Goal: Task Accomplishment & Management: Complete application form

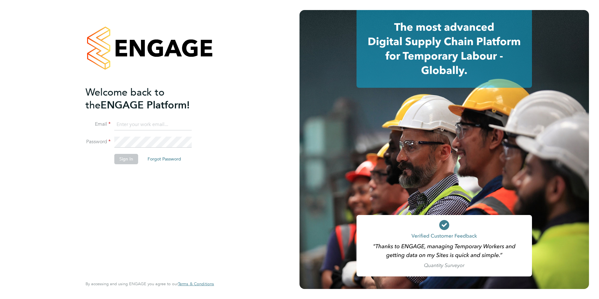
type input "lauren.bowron@pcrnet.co.uk"
click at [124, 159] on button "Sign In" at bounding box center [126, 159] width 24 height 10
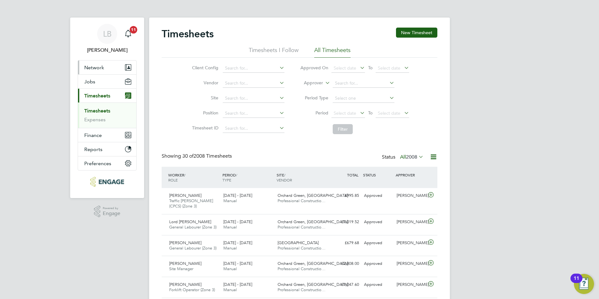
click at [102, 69] on span "Network" at bounding box center [94, 67] width 20 height 6
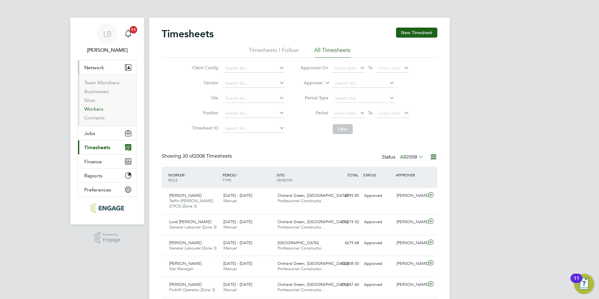
drag, startPoint x: 95, startPoint y: 108, endPoint x: 94, endPoint y: 111, distance: 4.0
click at [96, 108] on link "Workers" at bounding box center [93, 109] width 19 height 6
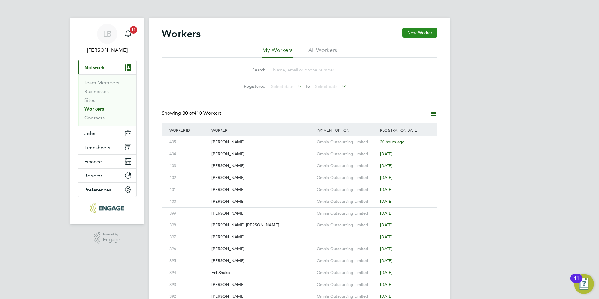
click at [429, 33] on button "New Worker" at bounding box center [419, 33] width 35 height 10
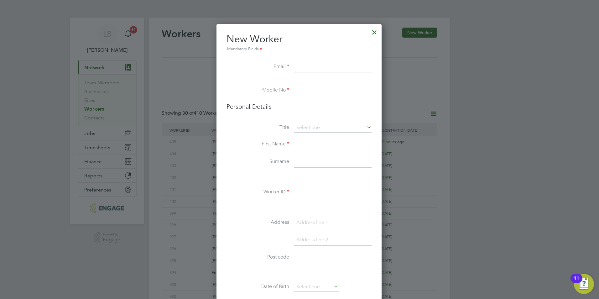
click at [305, 66] on input at bounding box center [332, 66] width 77 height 11
type input "[PERSON_NAME]"
drag, startPoint x: 315, startPoint y: 66, endPoint x: 270, endPoint y: 67, distance: 45.1
click at [270, 67] on li "Email [PERSON_NAME]" at bounding box center [298, 70] width 145 height 18
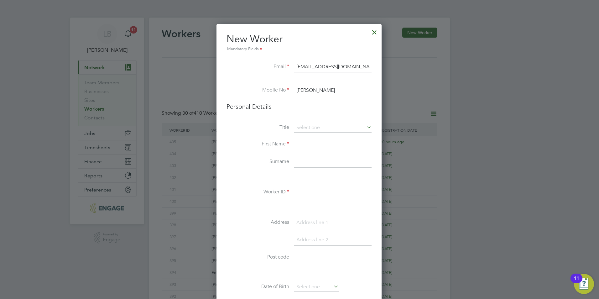
type input "[EMAIL_ADDRESS][DOMAIN_NAME]"
type input "01252330090"
click at [260, 76] on li "Email [PERSON_NAME][EMAIL_ADDRESS][DOMAIN_NAME]" at bounding box center [298, 70] width 145 height 18
click at [308, 126] on input at bounding box center [332, 127] width 77 height 9
click at [304, 139] on li "Mr" at bounding box center [333, 136] width 78 height 8
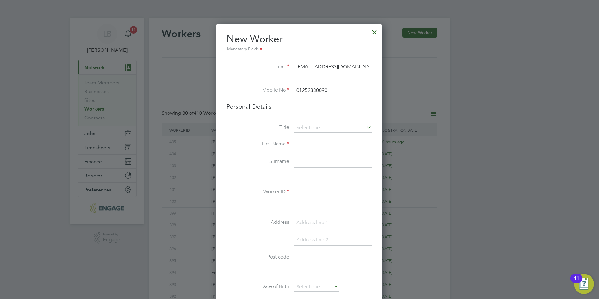
type input "Mr"
click at [302, 144] on input at bounding box center [332, 144] width 77 height 11
type input "[PERSON_NAME]"
drag, startPoint x: 308, startPoint y: 194, endPoint x: 307, endPoint y: 190, distance: 4.5
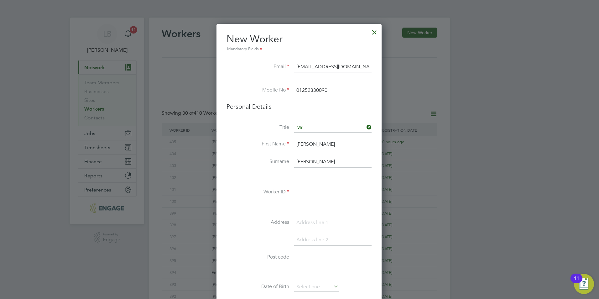
click at [308, 194] on input at bounding box center [332, 192] width 77 height 11
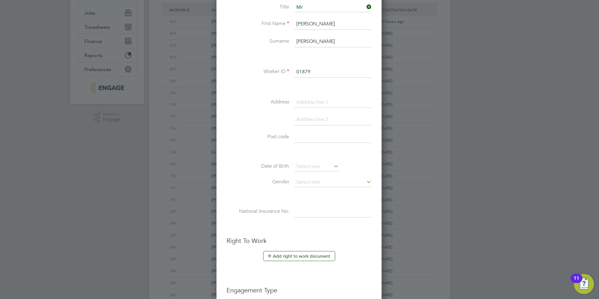
scroll to position [125, 0]
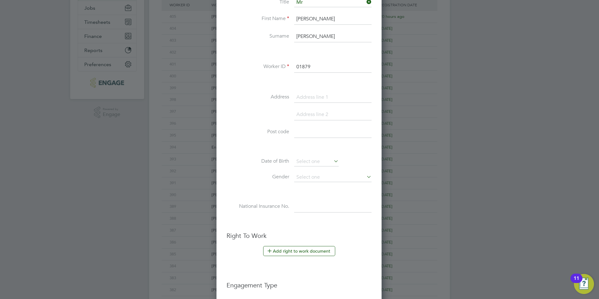
drag, startPoint x: 319, startPoint y: 65, endPoint x: 236, endPoint y: 66, distance: 83.0
click at [236, 66] on li "Worker ID 01879" at bounding box center [298, 70] width 145 height 18
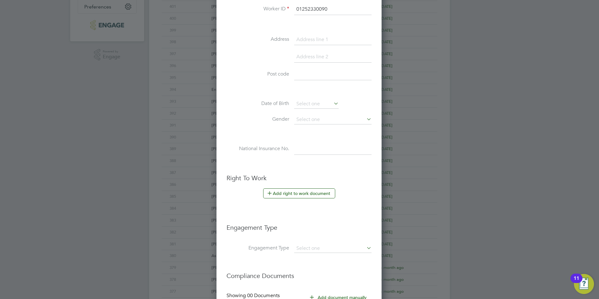
scroll to position [188, 0]
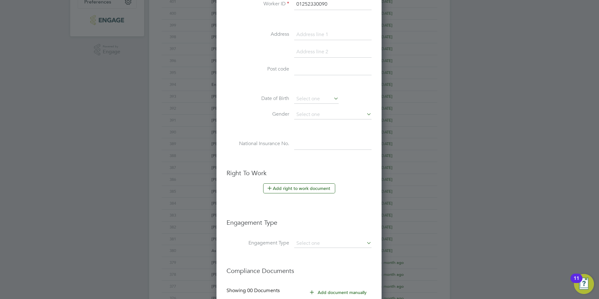
type input "01252330090"
click at [103, 163] on div at bounding box center [299, 149] width 599 height 299
click at [288, 185] on button "Add right to work document" at bounding box center [299, 188] width 72 height 10
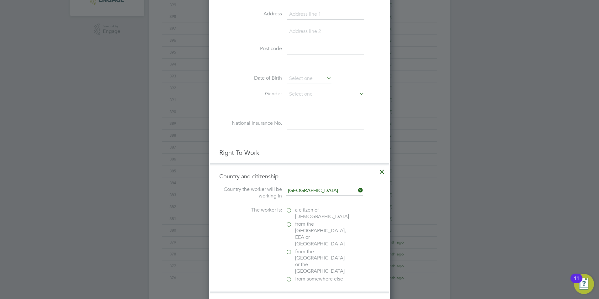
scroll to position [219, 0]
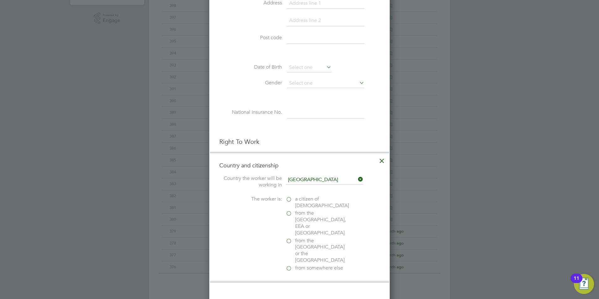
click at [289, 199] on label "a citizen of [DEMOGRAPHIC_DATA]" at bounding box center [317, 202] width 63 height 13
click at [0, 0] on input "a citizen of [DEMOGRAPHIC_DATA]" at bounding box center [0, 0] width 0 height 0
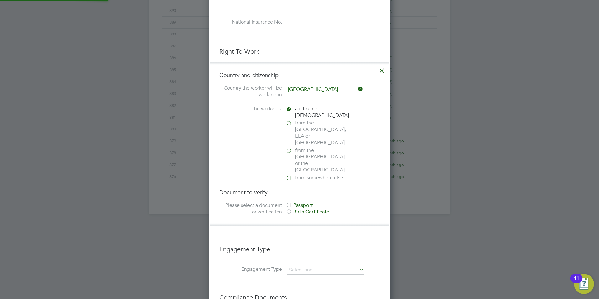
scroll to position [313, 0]
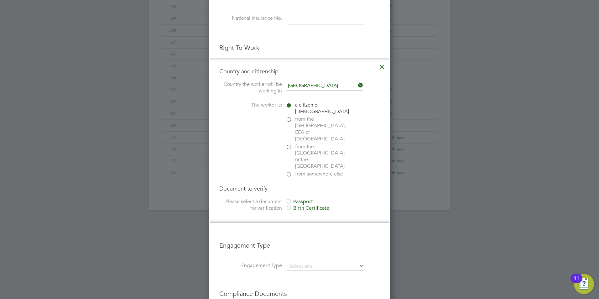
click at [288, 199] on div at bounding box center [289, 202] width 6 height 6
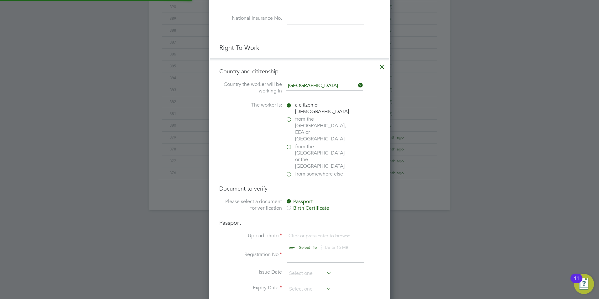
scroll to position [8, 78]
click at [298, 232] on input "file" at bounding box center [314, 241] width 98 height 19
type input "C:\fakepath\[PERSON_NAME] passport.pdf"
click at [299, 251] on input at bounding box center [325, 256] width 77 height 11
click at [302, 251] on input at bounding box center [325, 256] width 77 height 11
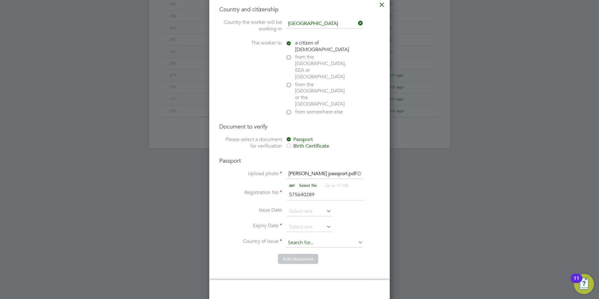
scroll to position [376, 0]
type input "575640289"
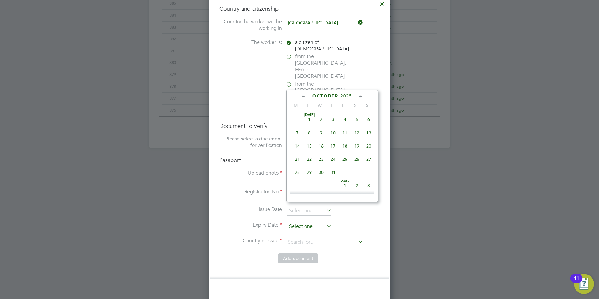
click at [297, 222] on input at bounding box center [309, 226] width 44 height 9
click at [361, 96] on icon at bounding box center [361, 96] width 6 height 7
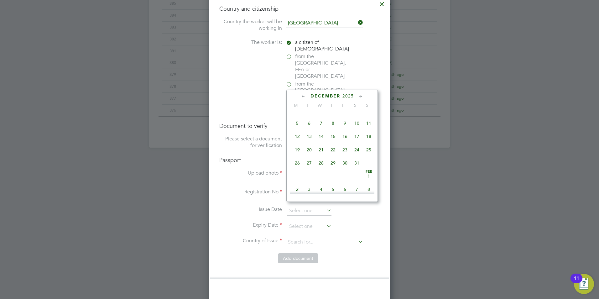
click at [361, 96] on icon at bounding box center [361, 96] width 6 height 7
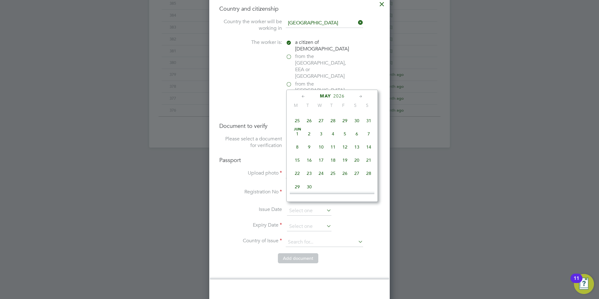
click at [361, 96] on icon at bounding box center [361, 96] width 6 height 7
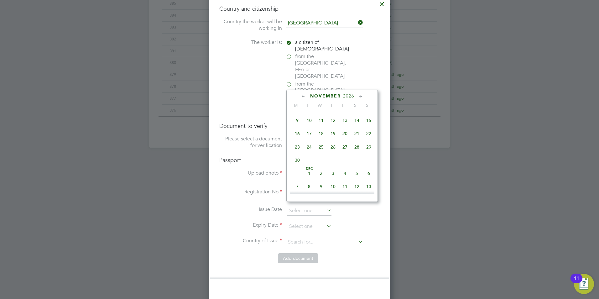
click at [361, 96] on icon at bounding box center [361, 96] width 6 height 7
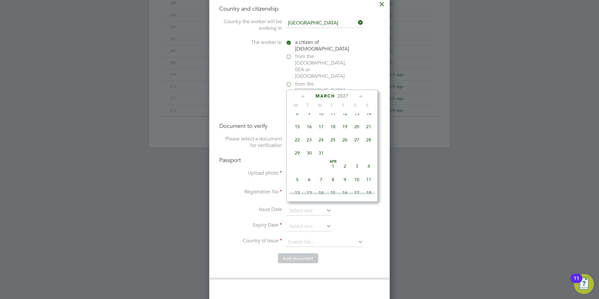
click at [361, 96] on icon at bounding box center [361, 96] width 6 height 7
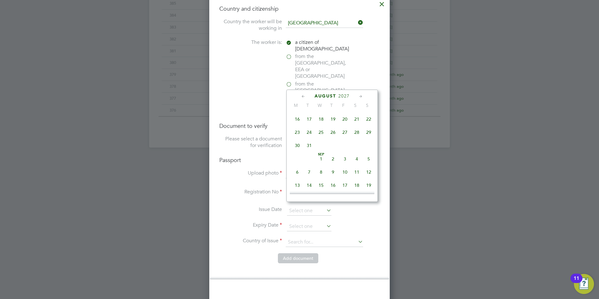
click at [361, 96] on icon at bounding box center [361, 96] width 6 height 7
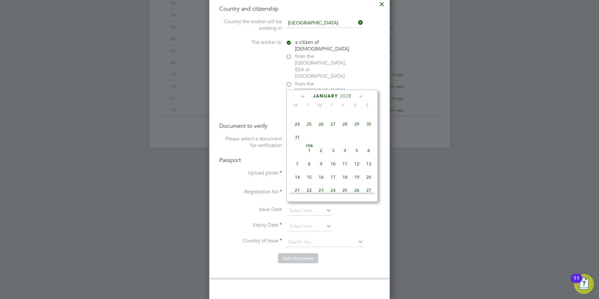
click at [361, 96] on icon at bounding box center [361, 96] width 6 height 7
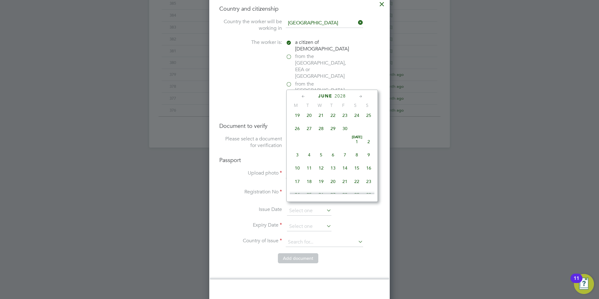
click at [361, 96] on icon at bounding box center [361, 96] width 6 height 7
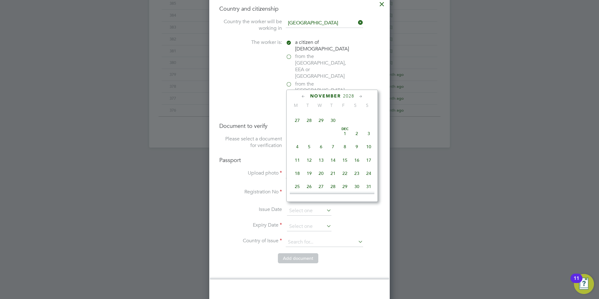
click at [361, 96] on icon at bounding box center [361, 96] width 6 height 7
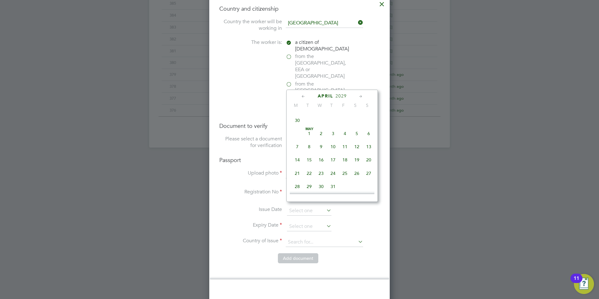
click at [361, 96] on icon at bounding box center [361, 96] width 6 height 7
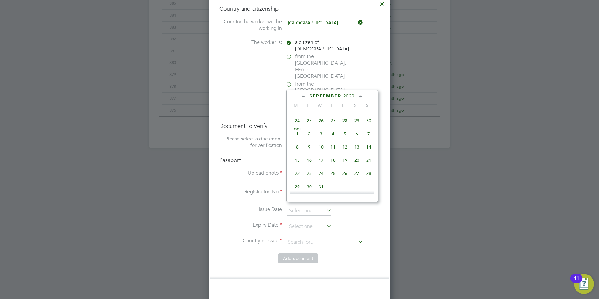
click at [361, 96] on icon at bounding box center [361, 96] width 6 height 7
click at [359, 96] on icon at bounding box center [361, 96] width 6 height 7
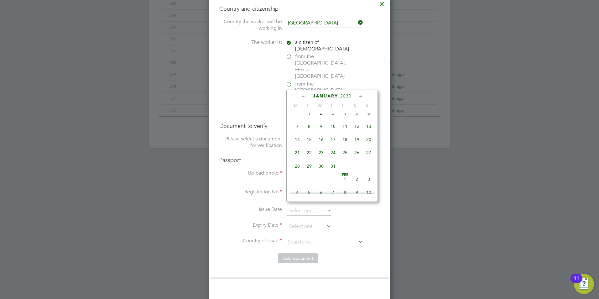
scroll to position [3774, 0]
click at [369, 113] on span "27" at bounding box center [369, 107] width 12 height 12
type input "[DATE]"
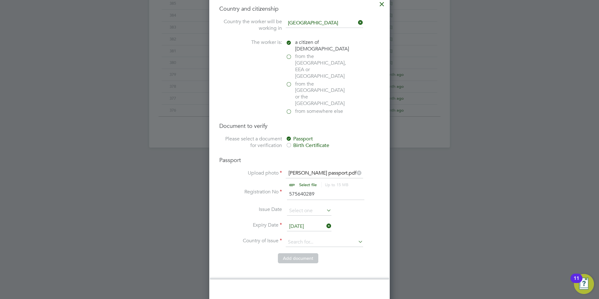
click at [357, 237] on icon at bounding box center [357, 241] width 0 height 9
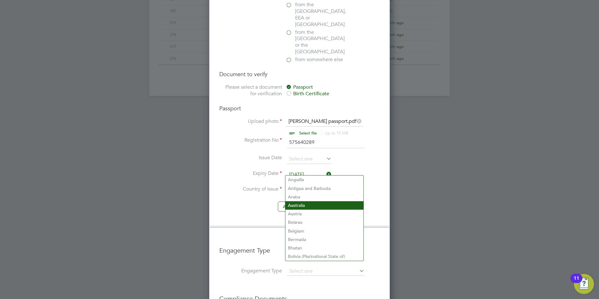
scroll to position [438, 0]
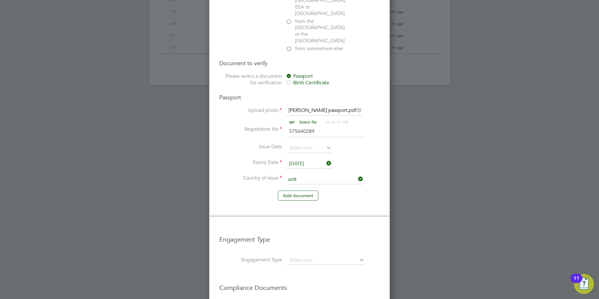
click at [293, 183] on b "Unit" at bounding box center [292, 185] width 8 height 5
type input "[GEOGRAPHIC_DATA]"
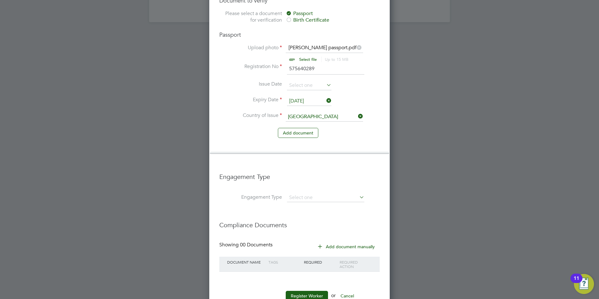
scroll to position [502, 0]
click at [306, 289] on button "Register Worker" at bounding box center [307, 294] width 42 height 10
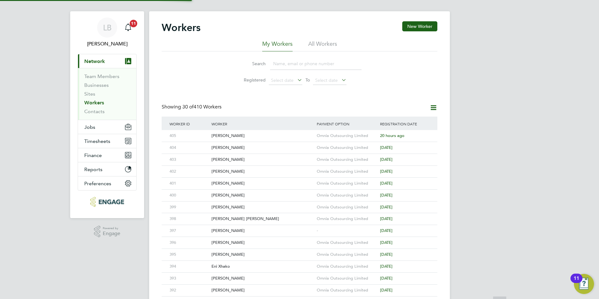
scroll to position [0, 0]
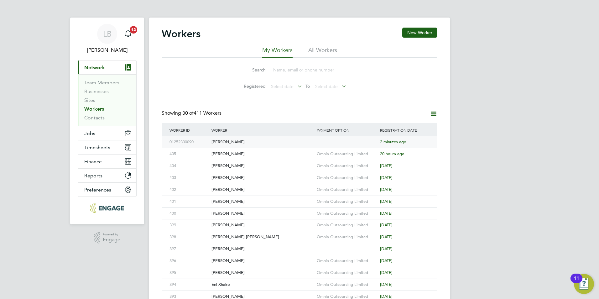
click at [235, 142] on div "[PERSON_NAME]" at bounding box center [262, 142] width 105 height 12
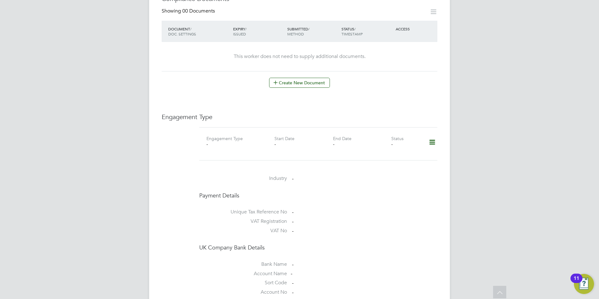
scroll to position [219, 0]
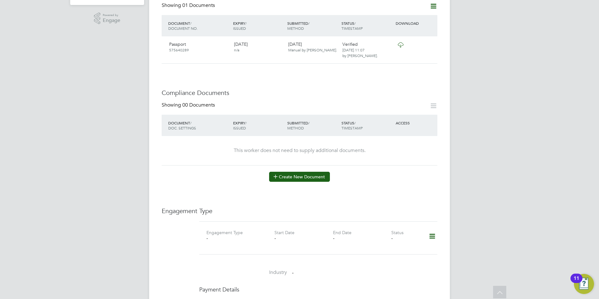
click at [297, 172] on button "Create New Document" at bounding box center [299, 177] width 61 height 10
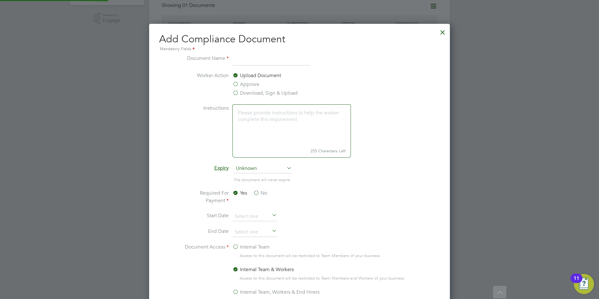
scroll to position [329, 301]
click at [246, 61] on input at bounding box center [270, 59] width 77 height 11
type input "First Aid"
click at [235, 84] on label "Approve" at bounding box center [245, 84] width 27 height 8
click at [0, 0] on input "Approve" at bounding box center [0, 0] width 0 height 0
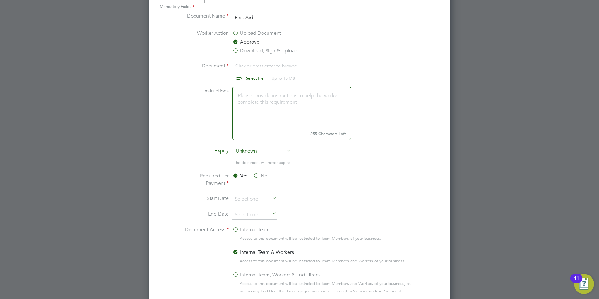
scroll to position [219, 0]
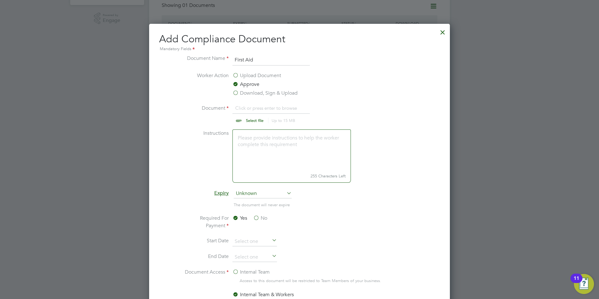
click at [255, 118] on input "file" at bounding box center [260, 113] width 98 height 19
type input "C:\fakepath\Stuart Smith First Aid.docx"
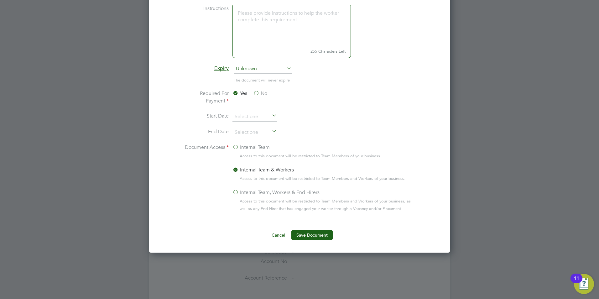
scroll to position [407, 0]
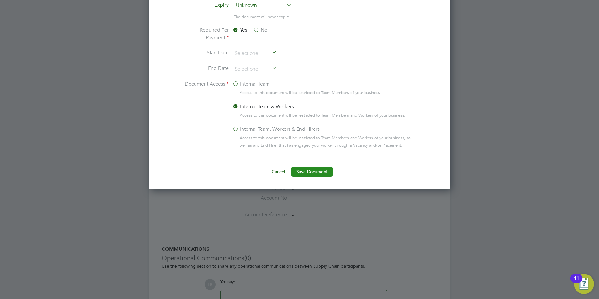
click at [313, 171] on button "Save Document" at bounding box center [311, 172] width 41 height 10
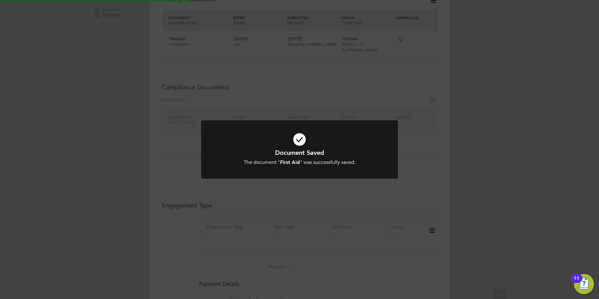
scroll to position [219, 0]
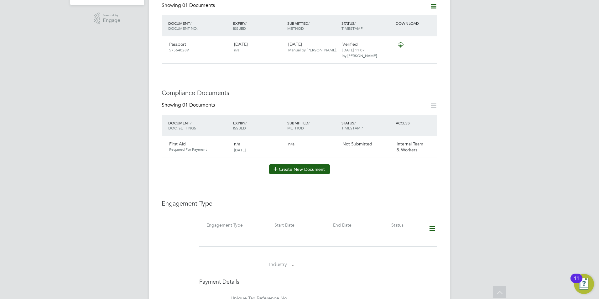
click at [287, 164] on button "Create New Document" at bounding box center [299, 169] width 61 height 10
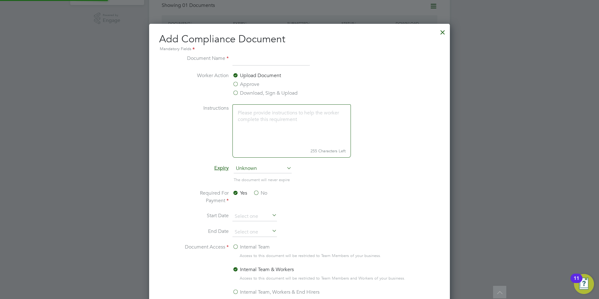
scroll to position [329, 301]
type input "SMSTS"
click at [235, 84] on label "Approve" at bounding box center [245, 84] width 27 height 8
click at [0, 0] on input "Approve" at bounding box center [0, 0] width 0 height 0
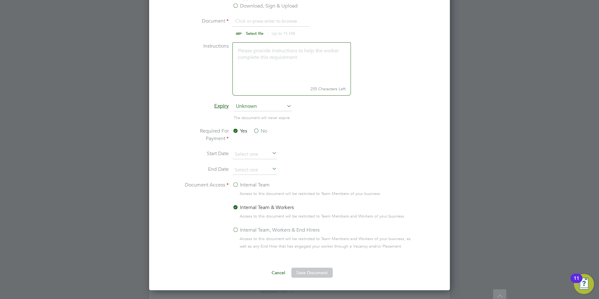
scroll to position [313, 0]
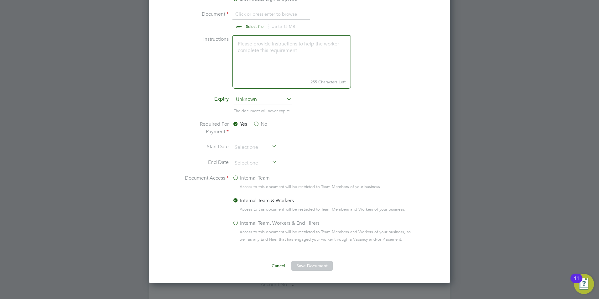
click at [252, 23] on input "file" at bounding box center [260, 19] width 98 height 19
type input "C:\fakepath\Stuart Smith SMSTS.docx"
click at [317, 267] on button "Save Document" at bounding box center [311, 266] width 41 height 10
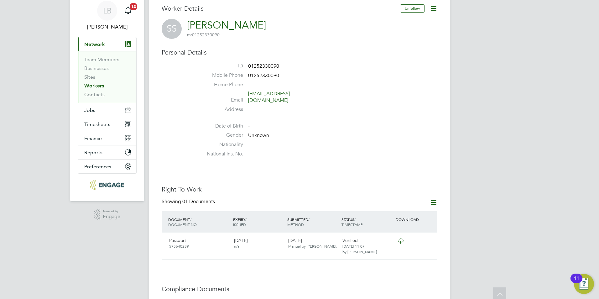
scroll to position [0, 0]
